Goal: Task Accomplishment & Management: Use online tool/utility

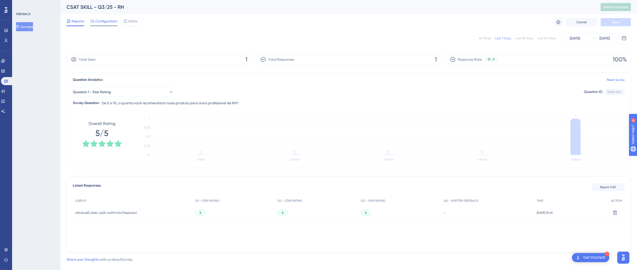
click at [107, 21] on span "Configuration" at bounding box center [106, 21] width 22 height 6
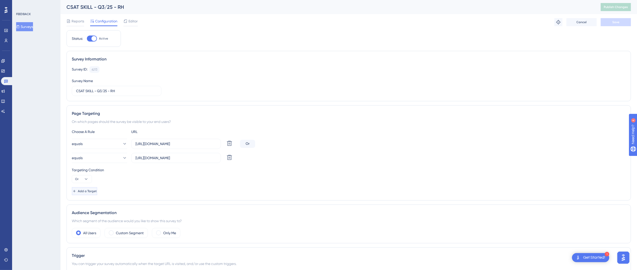
click at [97, 189] on button "Add a Target" at bounding box center [84, 191] width 25 height 8
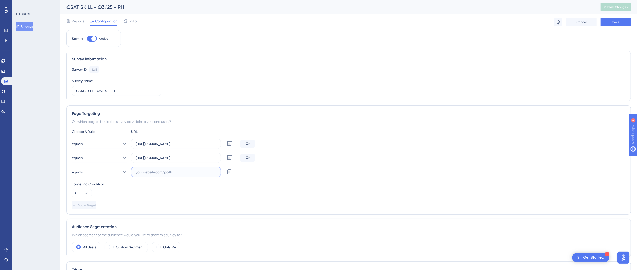
click at [160, 172] on input "text" at bounding box center [175, 172] width 81 height 6
paste input "[URL][DOMAIN_NAME]"
type input "[URL][DOMAIN_NAME]"
click at [611, 23] on button "Save" at bounding box center [616, 22] width 30 height 8
click at [612, 6] on span "Publish Changes" at bounding box center [616, 7] width 24 height 4
